Goal: Task Accomplishment & Management: Use online tool/utility

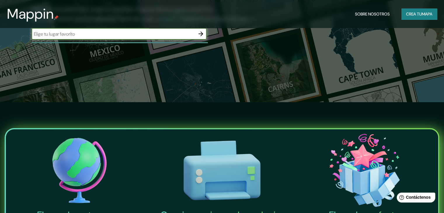
scroll to position [88, 0]
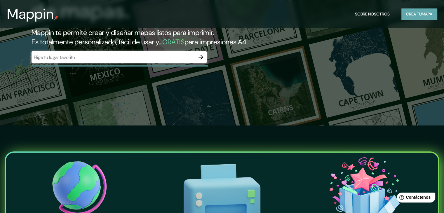
click at [418, 11] on font "Crea tu" at bounding box center [414, 13] width 16 height 5
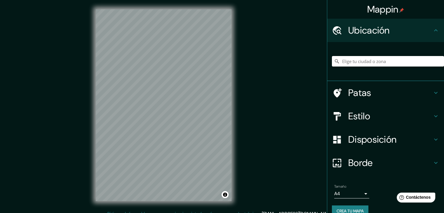
click at [361, 194] on body "Mappin Ubicación Patas Estilo Disposición Borde Elige un borde. Consejo : puede…" at bounding box center [222, 106] width 444 height 213
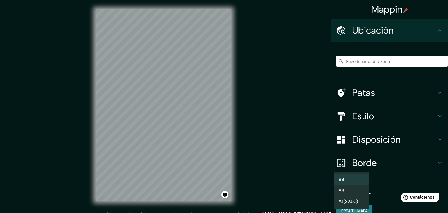
click at [361, 194] on li "A3" at bounding box center [351, 190] width 35 height 11
type input "a4"
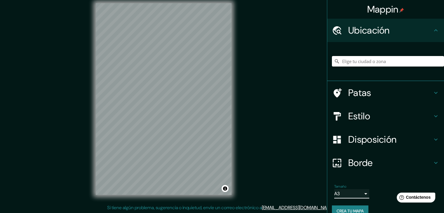
scroll to position [7, 0]
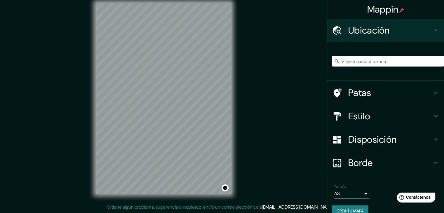
click at [414, 111] on h4 "Estilo" at bounding box center [390, 116] width 84 height 12
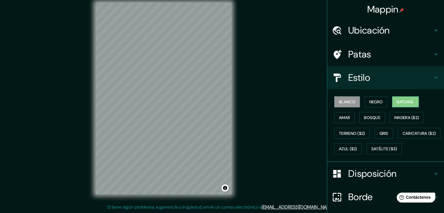
click at [393, 105] on button "Natural" at bounding box center [405, 101] width 27 height 11
click at [371, 117] on font "Bosque" at bounding box center [372, 117] width 16 height 5
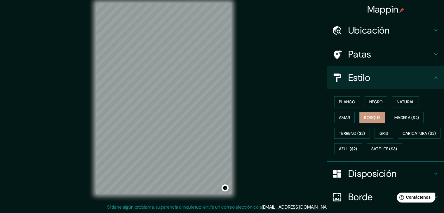
click at [392, 29] on h4 "Ubicación" at bounding box center [390, 31] width 84 height 12
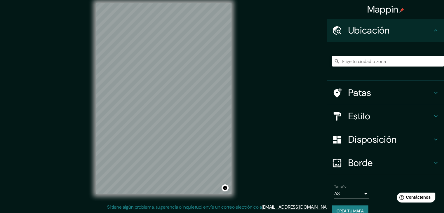
click at [369, 116] on h4 "Estilo" at bounding box center [390, 116] width 84 height 12
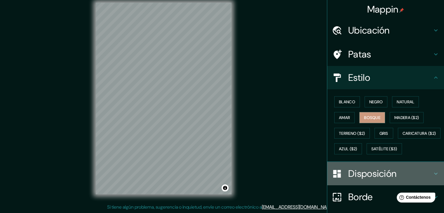
click at [361, 180] on font "Disposición" at bounding box center [372, 173] width 48 height 12
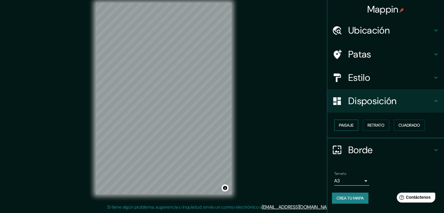
click at [347, 125] on font "Paisaje" at bounding box center [346, 125] width 15 height 5
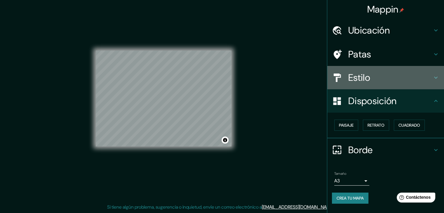
click at [419, 77] on h4 "Estilo" at bounding box center [390, 78] width 84 height 12
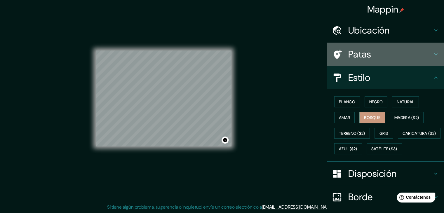
click at [431, 60] on div "Patas" at bounding box center [385, 54] width 117 height 23
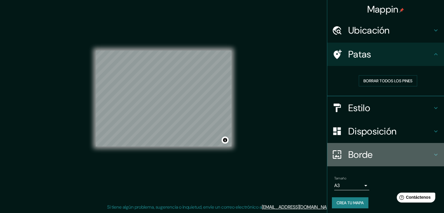
click at [418, 153] on h4 "Borde" at bounding box center [390, 155] width 84 height 12
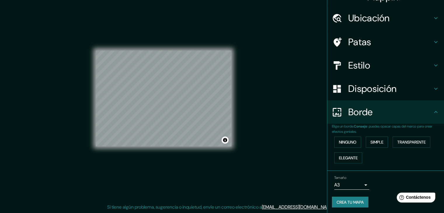
scroll to position [13, 0]
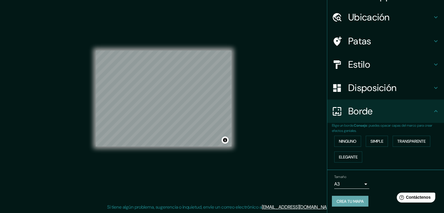
click at [347, 199] on font "Crea tu mapa" at bounding box center [349, 201] width 27 height 5
